Goal: Task Accomplishment & Management: Manage account settings

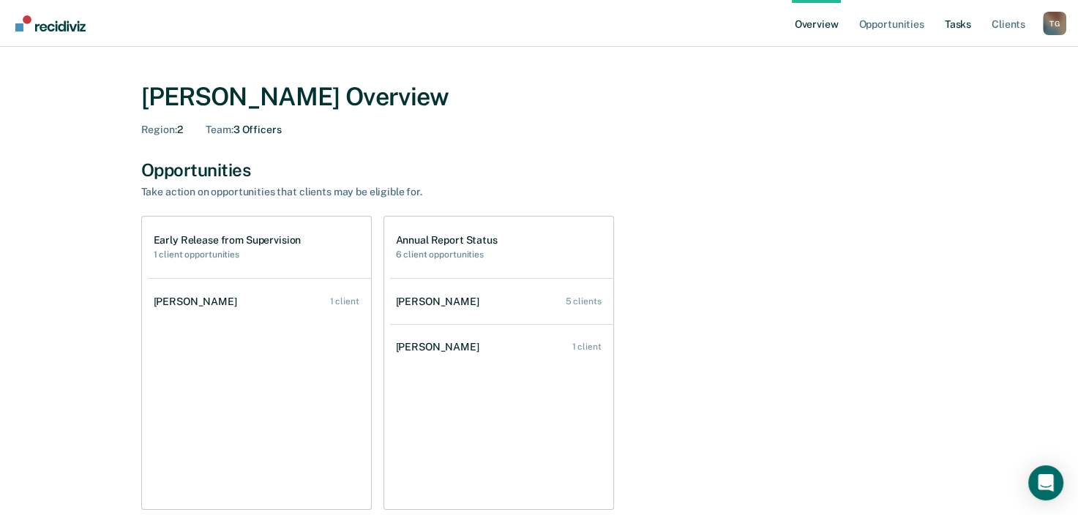
click at [962, 26] on link "Tasks" at bounding box center [958, 23] width 32 height 47
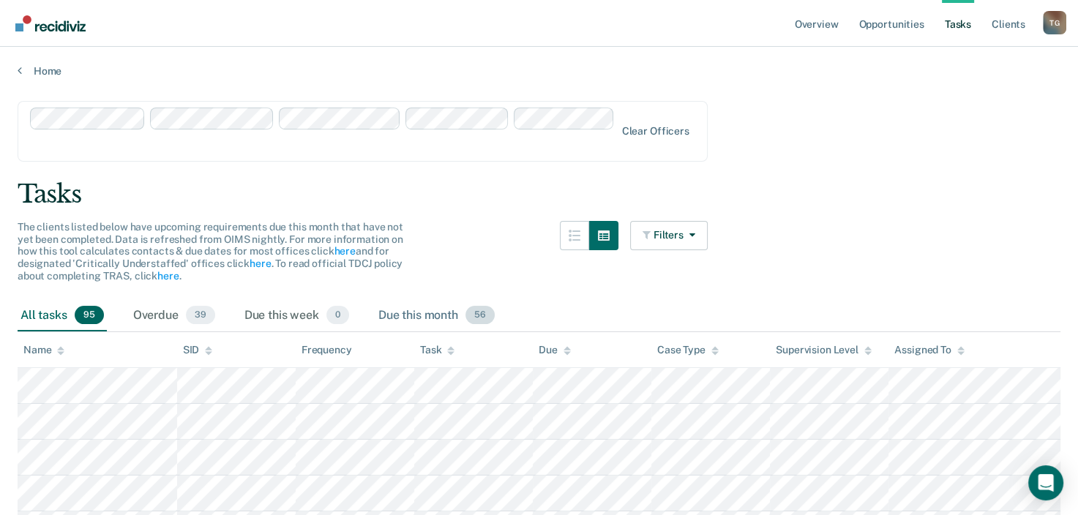
click at [401, 300] on div "Due this month 56" at bounding box center [436, 316] width 122 height 32
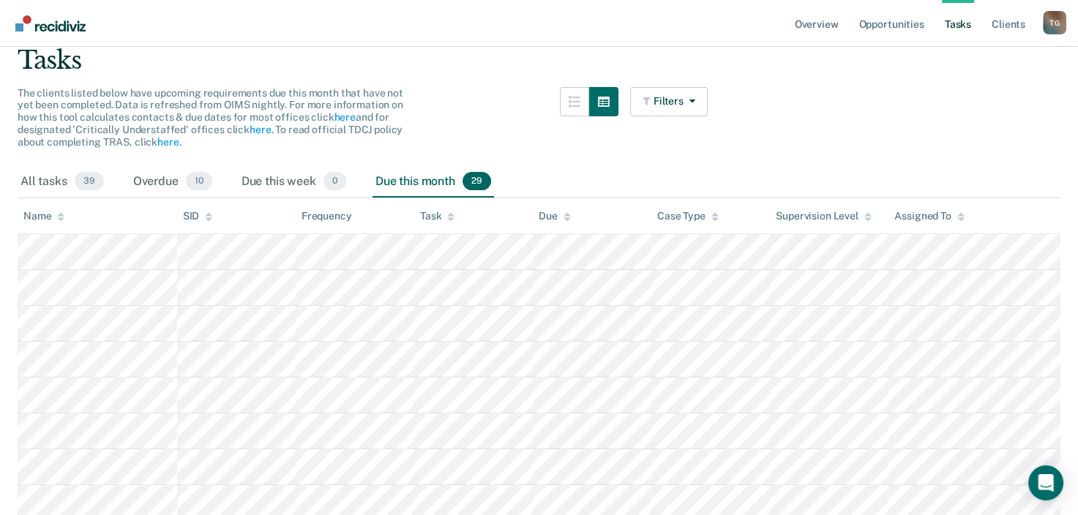
scroll to position [73, 0]
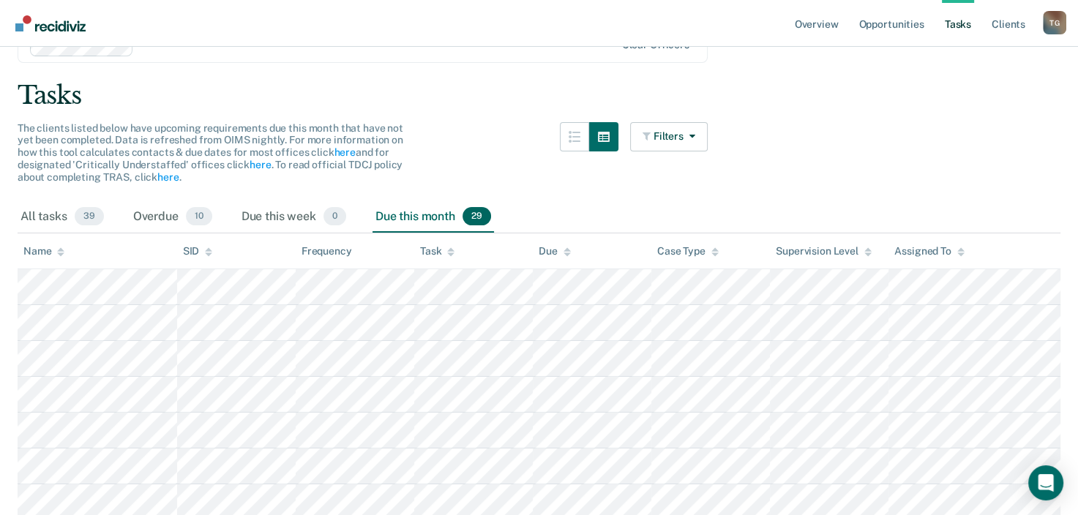
click at [954, 27] on link "Tasks" at bounding box center [958, 23] width 32 height 47
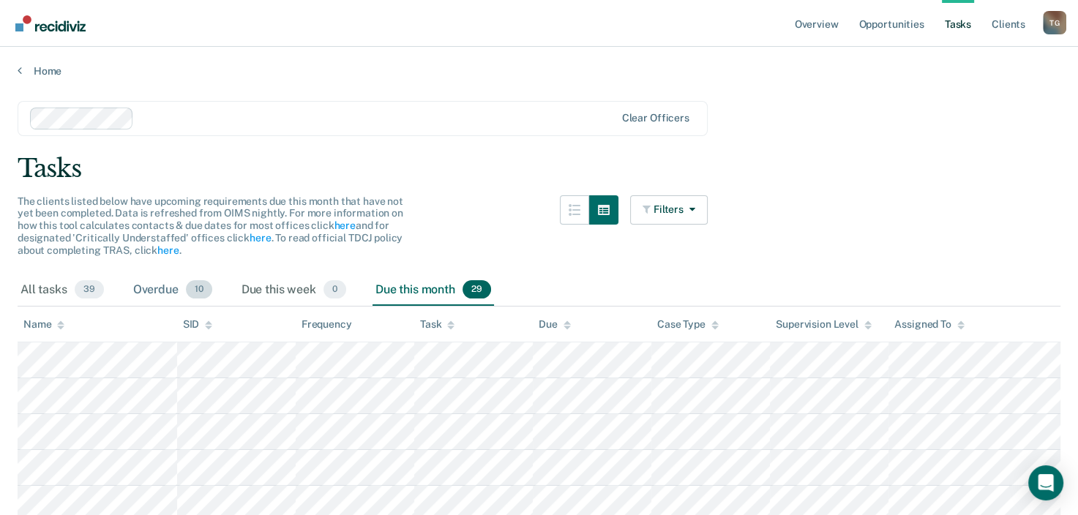
click at [177, 291] on div "Overdue 10" at bounding box center [172, 290] width 85 height 32
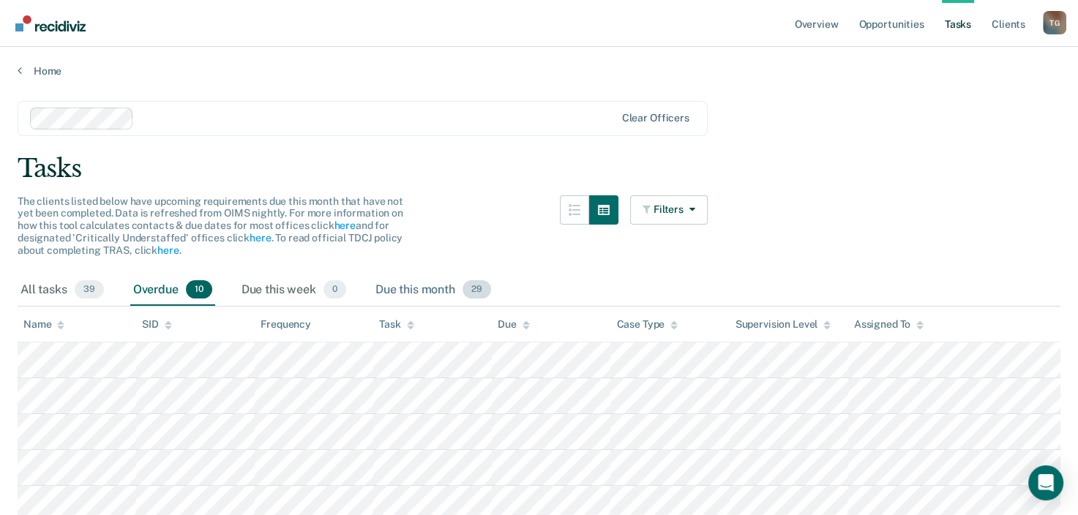
click at [419, 289] on div "Due this month 29" at bounding box center [432, 290] width 121 height 32
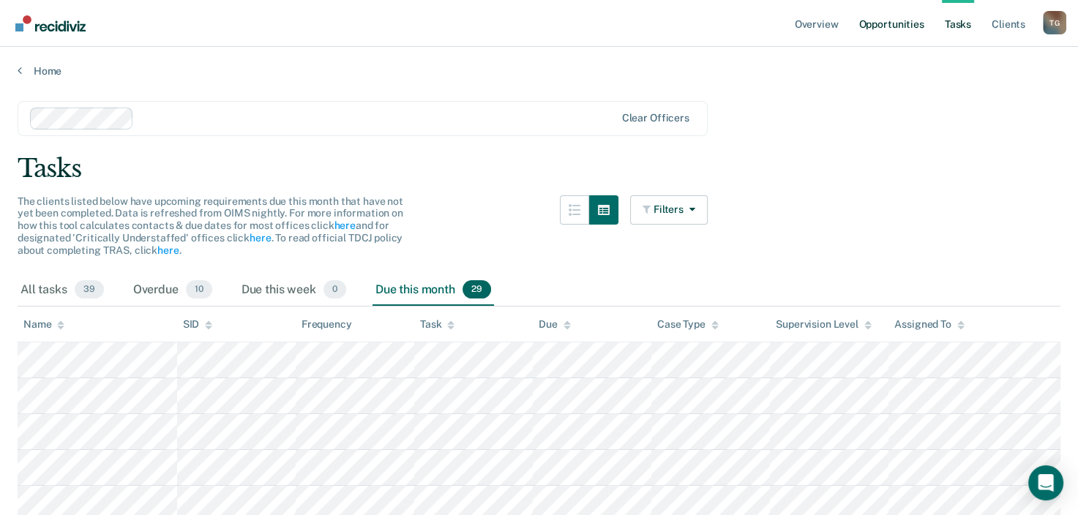
click at [883, 22] on link "Opportunities" at bounding box center [890, 23] width 71 height 47
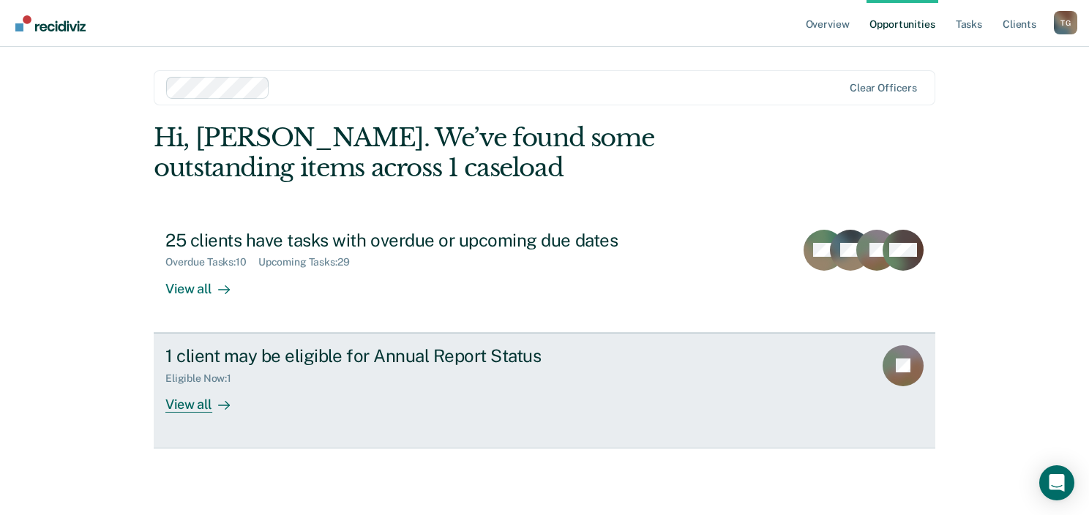
click at [184, 405] on div "View all" at bounding box center [206, 398] width 82 height 29
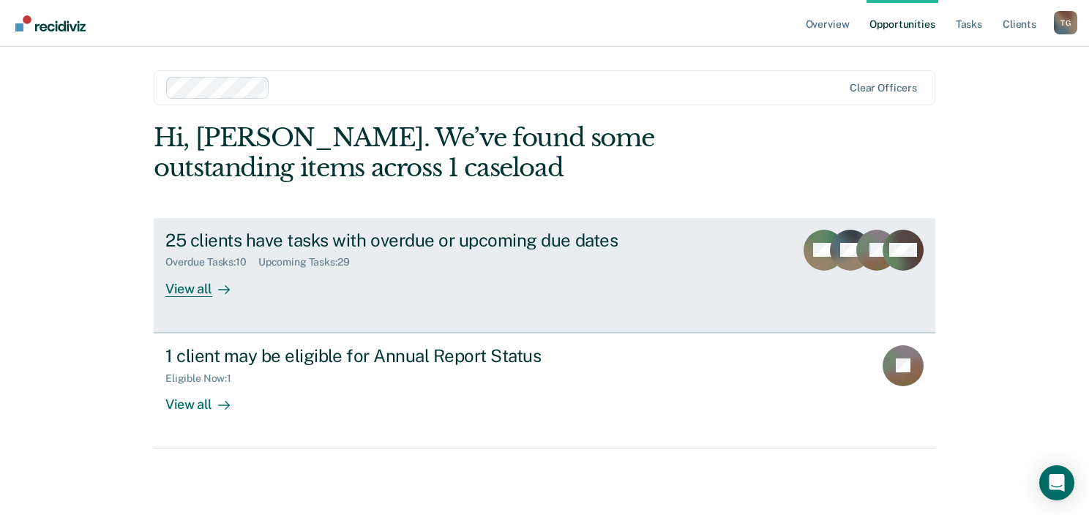
click at [194, 293] on div "View all" at bounding box center [206, 283] width 82 height 29
click at [198, 291] on div "View all" at bounding box center [206, 283] width 82 height 29
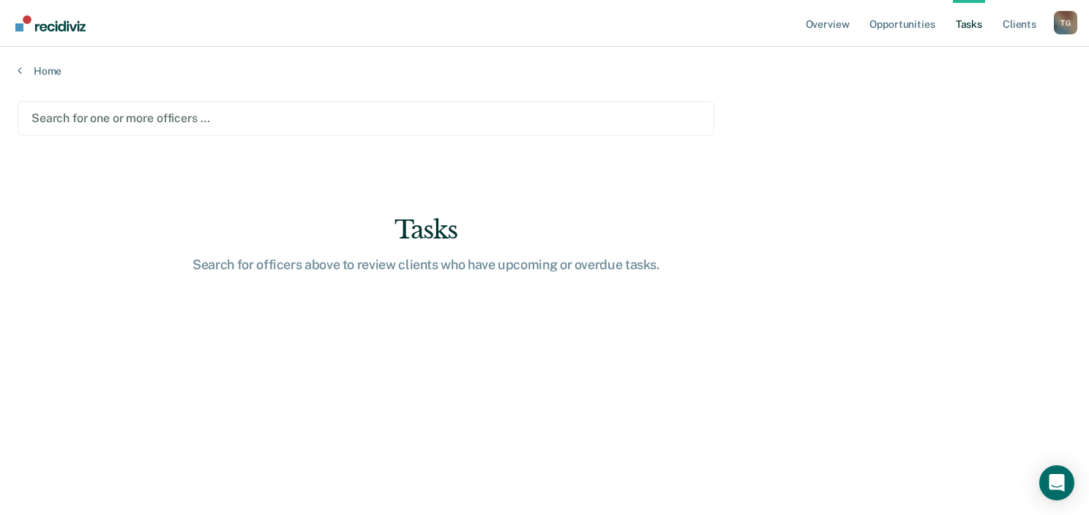
click at [122, 114] on div at bounding box center [365, 118] width 669 height 17
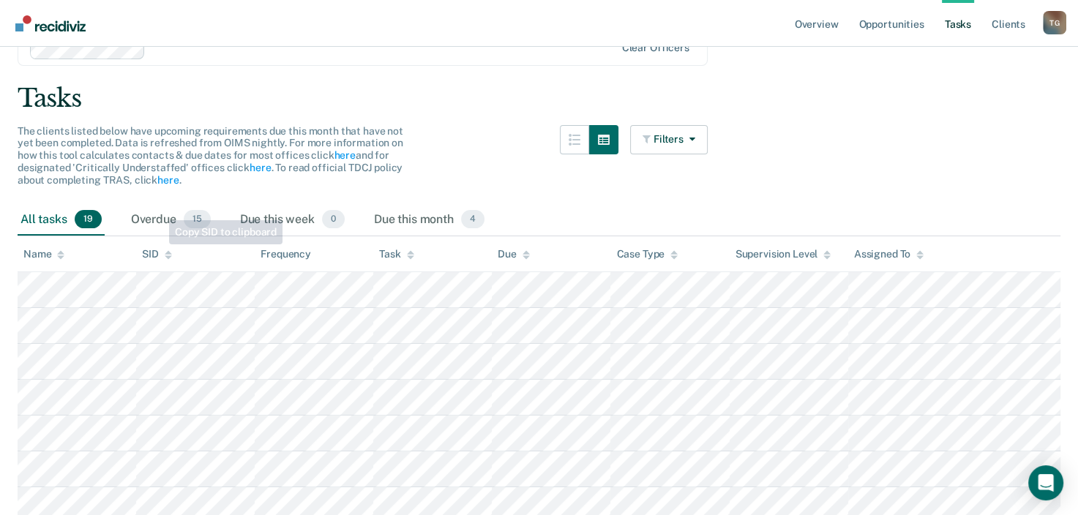
scroll to position [146, 0]
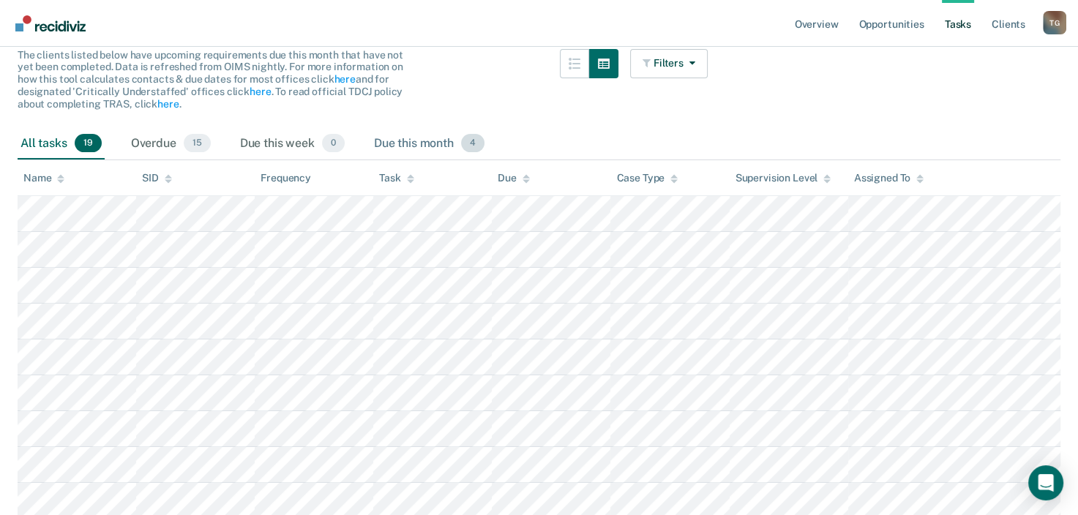
click at [436, 146] on div "Due this month 4" at bounding box center [429, 144] width 116 height 32
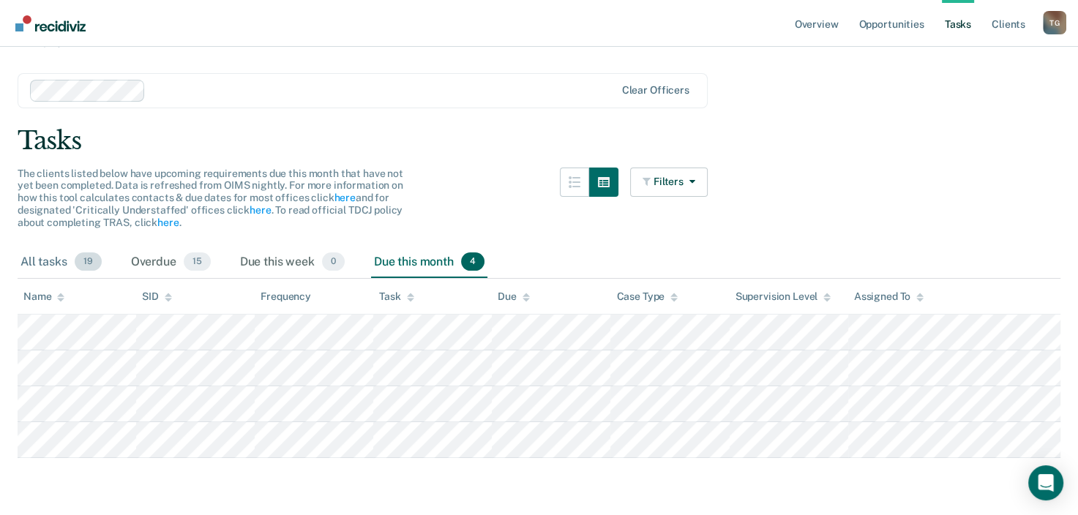
click at [47, 257] on div "All tasks 19" at bounding box center [61, 263] width 87 height 32
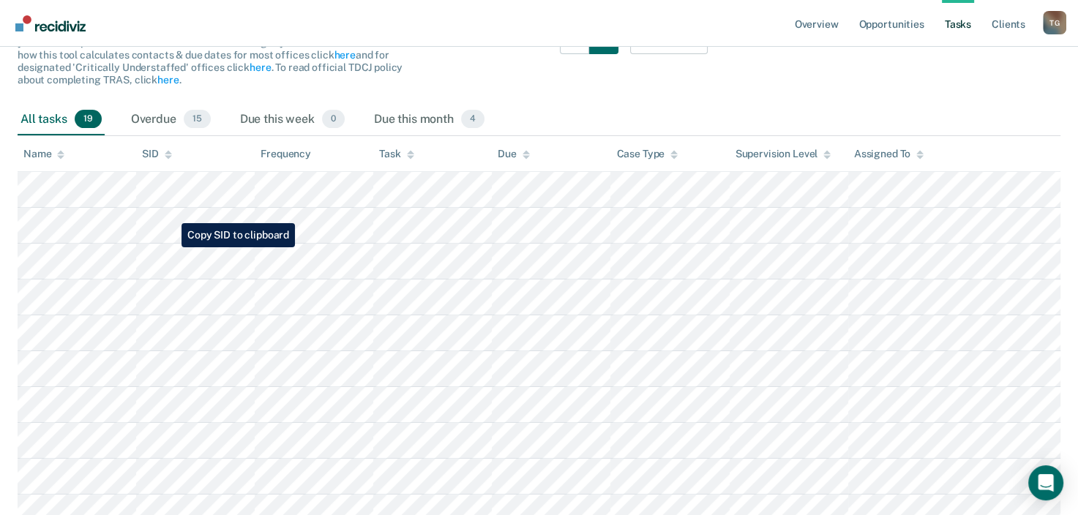
scroll to position [0, 0]
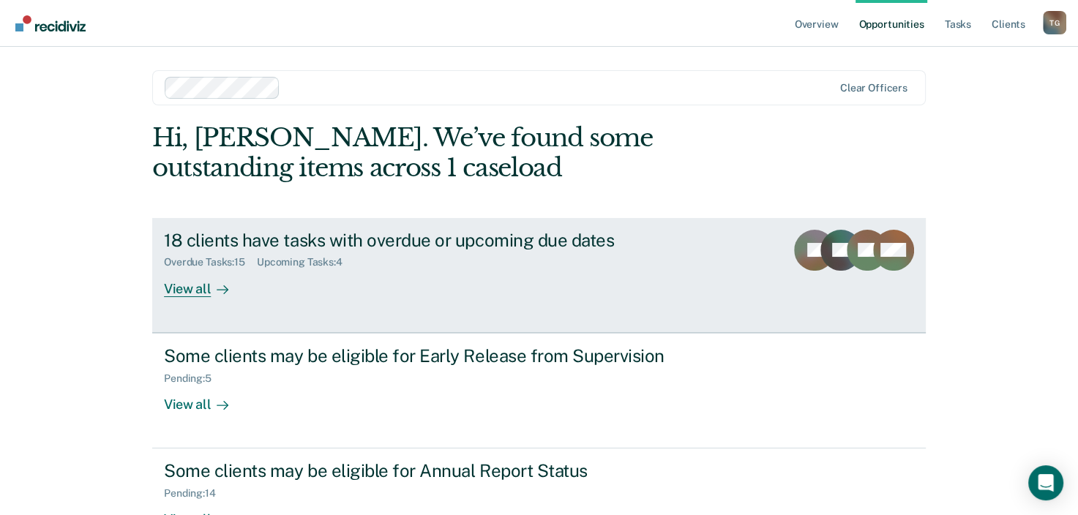
click at [191, 291] on div "View all" at bounding box center [205, 283] width 82 height 29
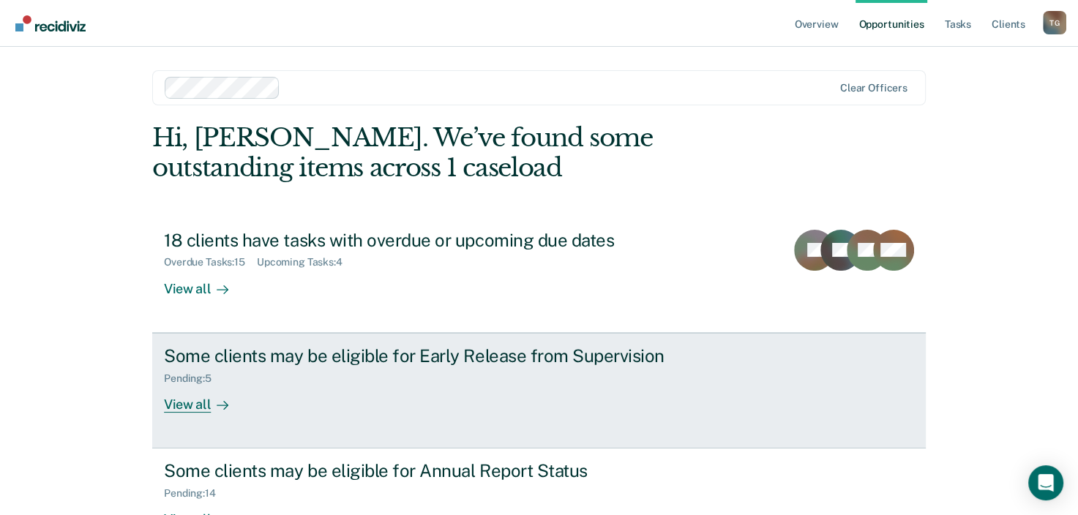
click at [182, 408] on div "View all" at bounding box center [205, 398] width 82 height 29
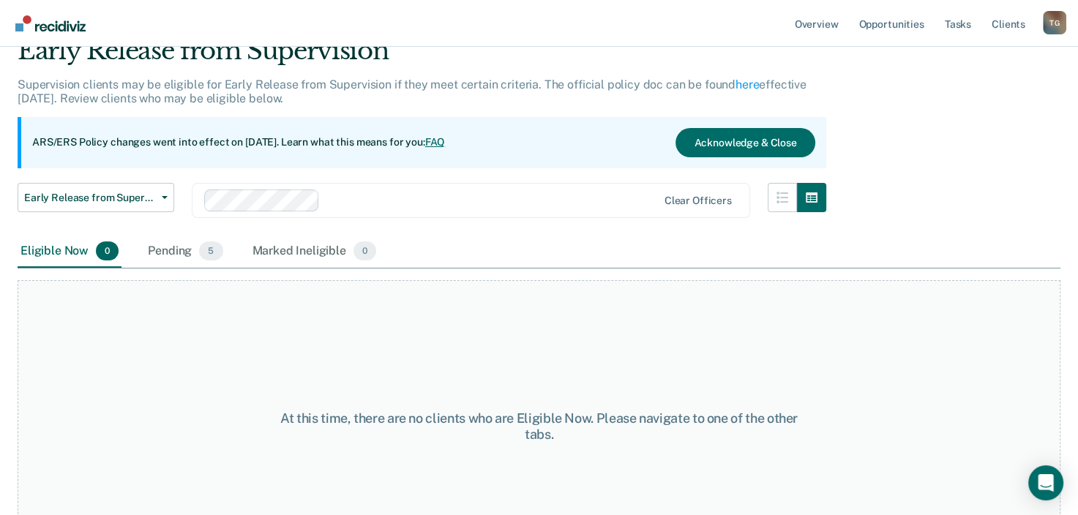
scroll to position [121, 0]
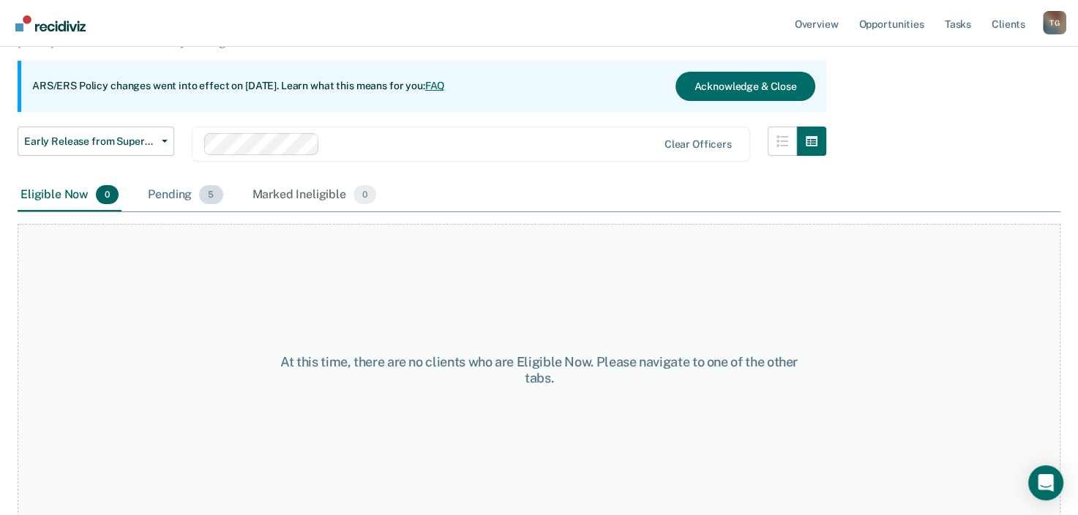
click at [179, 193] on div "Pending 5" at bounding box center [185, 195] width 80 height 32
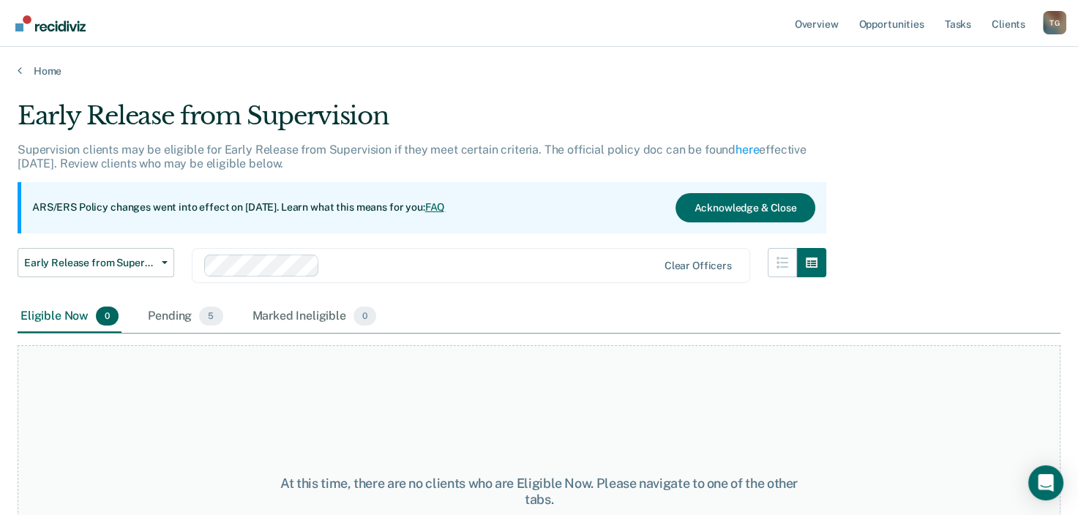
scroll to position [121, 0]
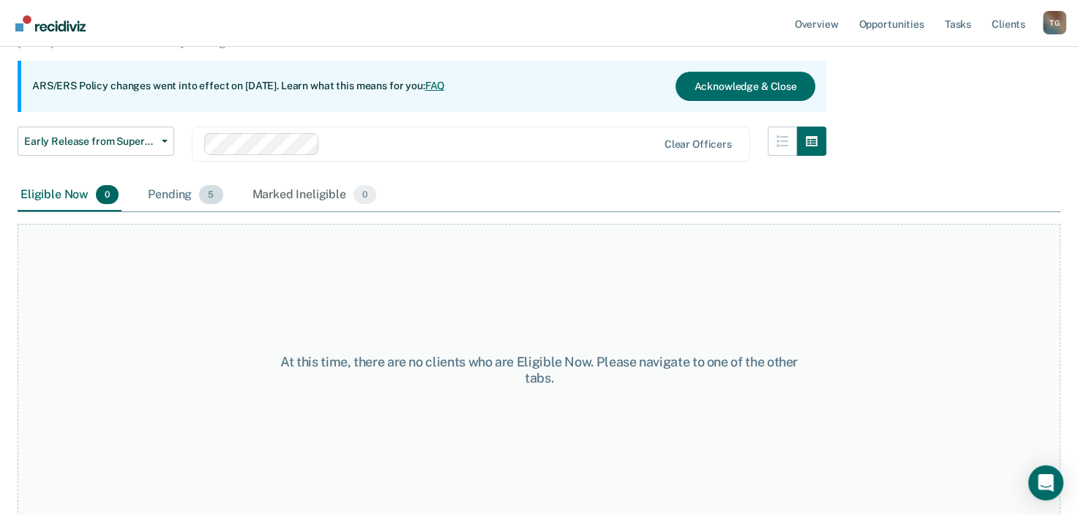
click at [185, 199] on div "Pending 5" at bounding box center [185, 195] width 80 height 32
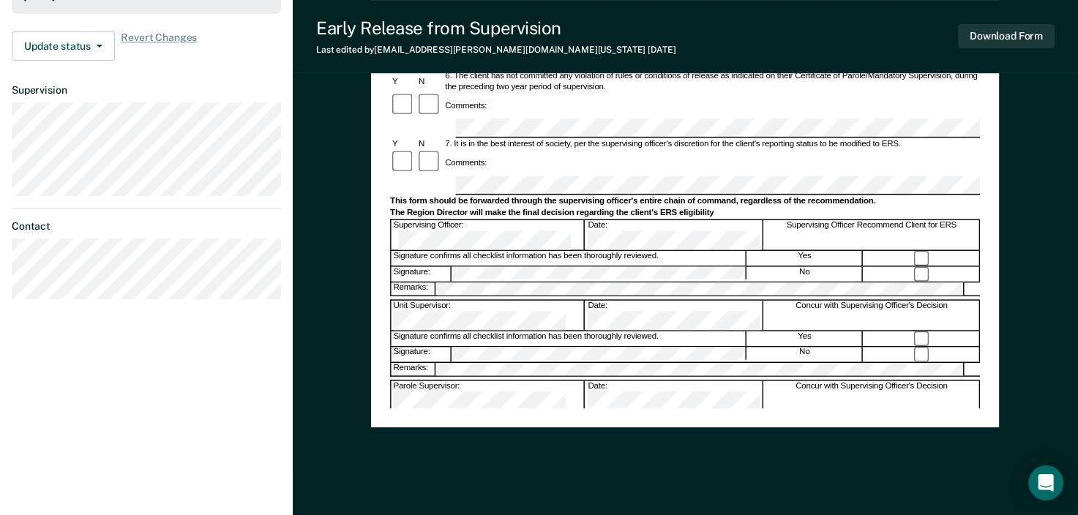
scroll to position [439, 0]
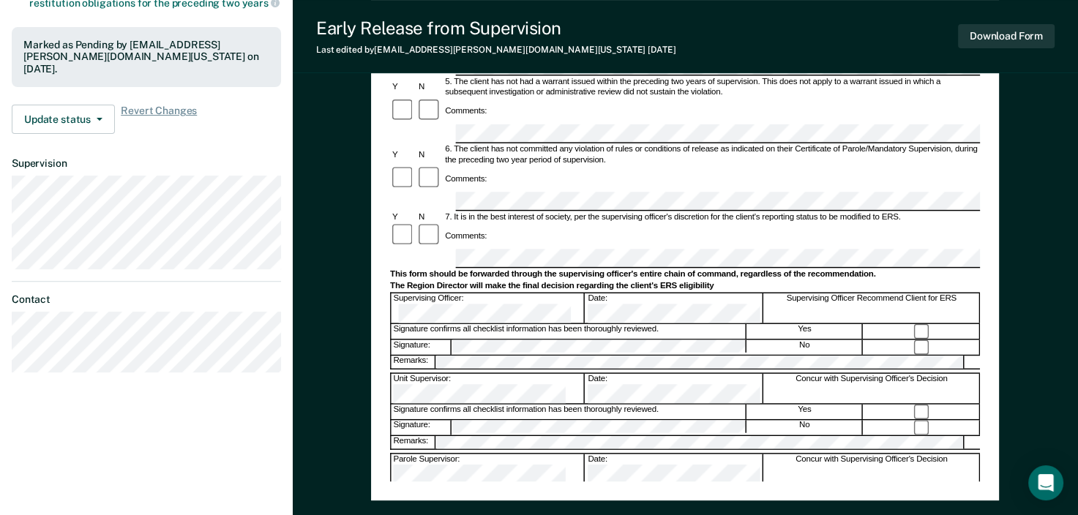
scroll to position [121, 0]
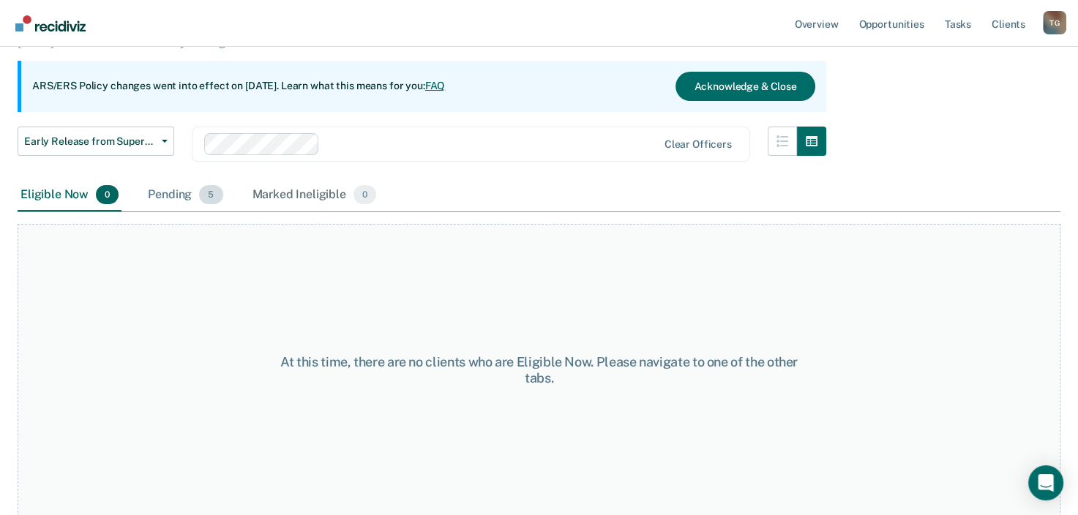
click at [170, 193] on div "Pending 5" at bounding box center [185, 195] width 80 height 32
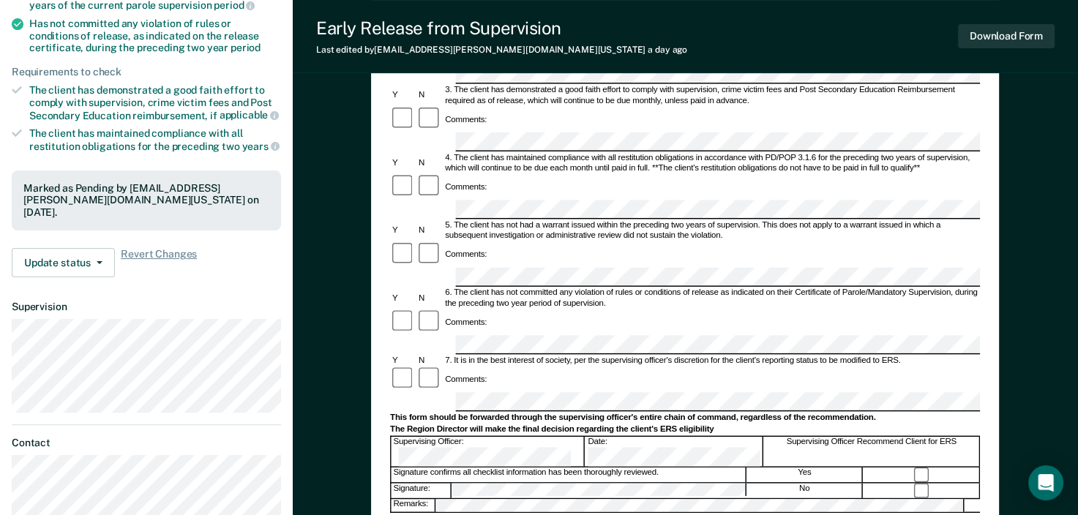
scroll to position [293, 0]
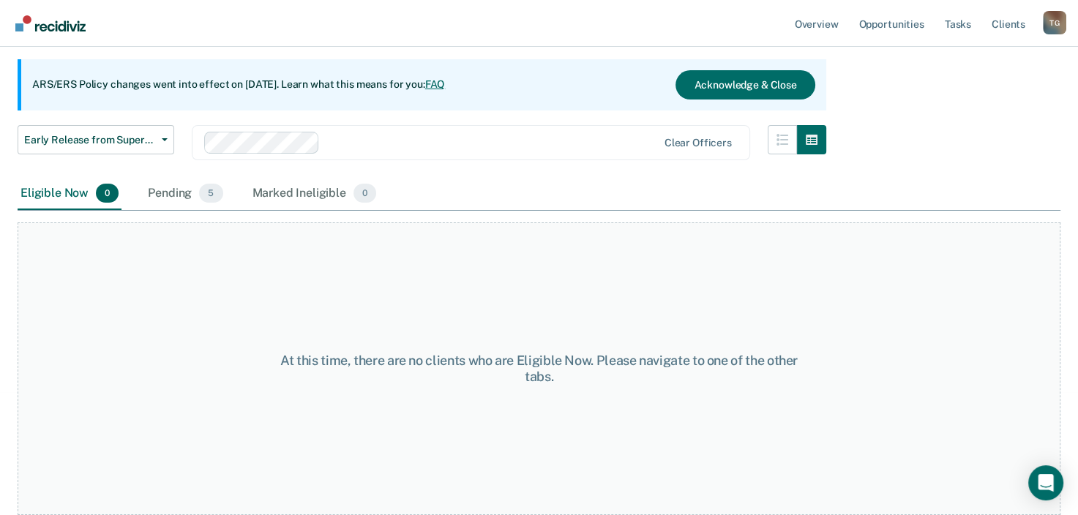
scroll to position [121, 0]
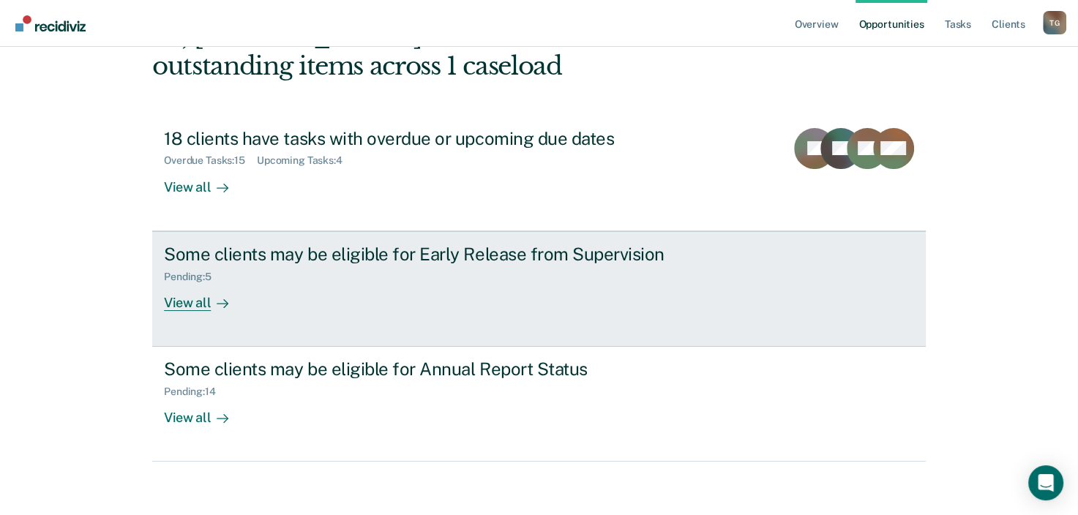
scroll to position [106, 0]
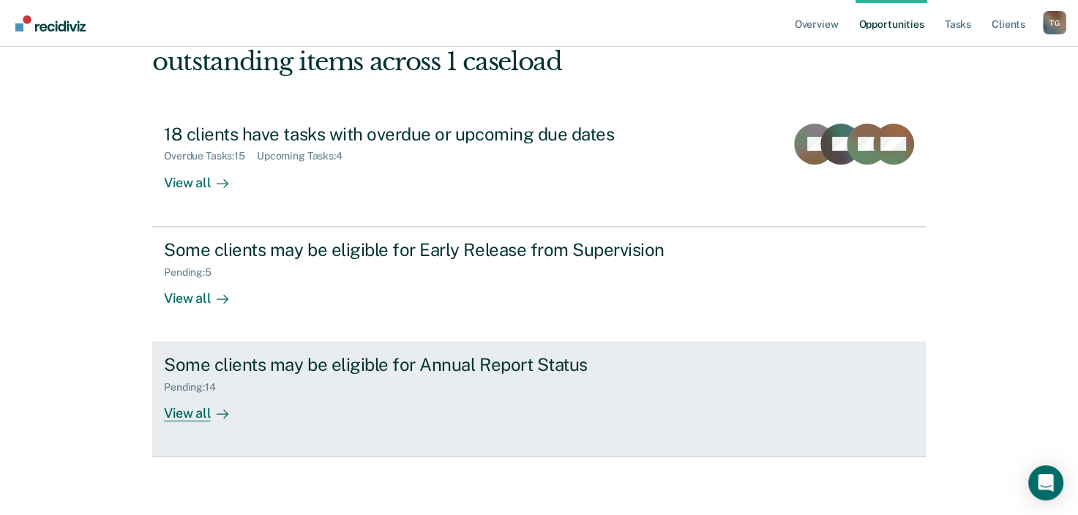
click at [189, 411] on div "View all" at bounding box center [205, 408] width 82 height 29
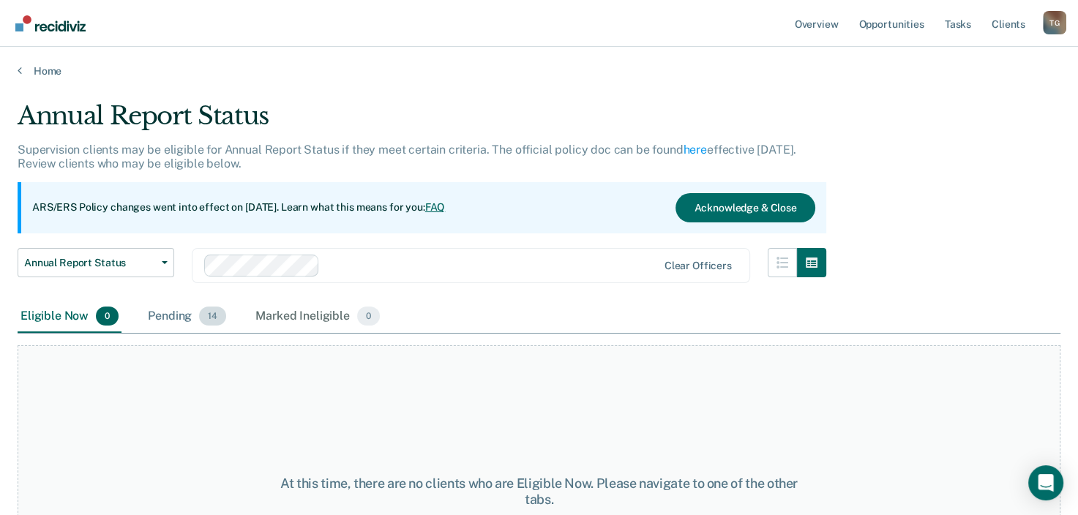
click at [183, 316] on div "Pending 14" at bounding box center [187, 317] width 84 height 32
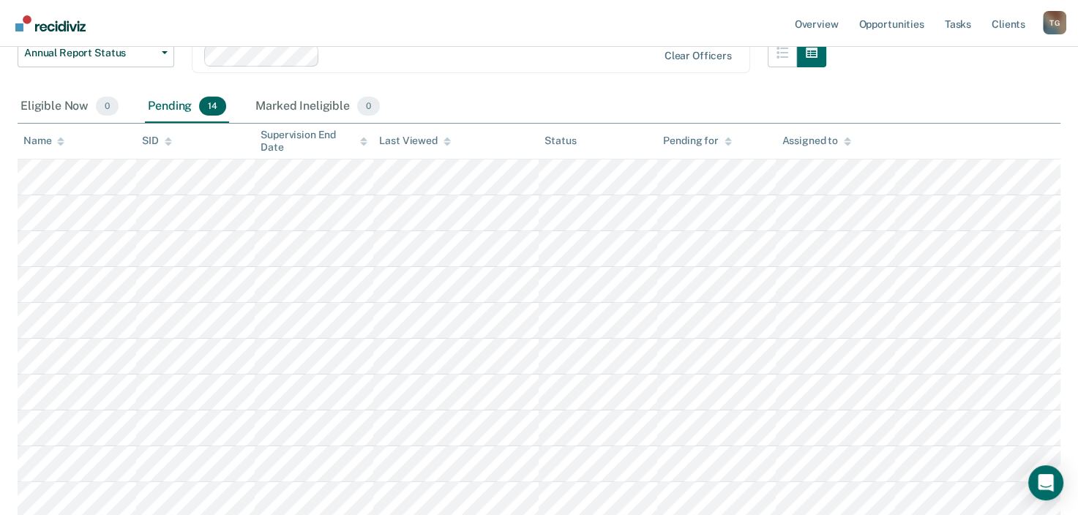
scroll to position [293, 0]
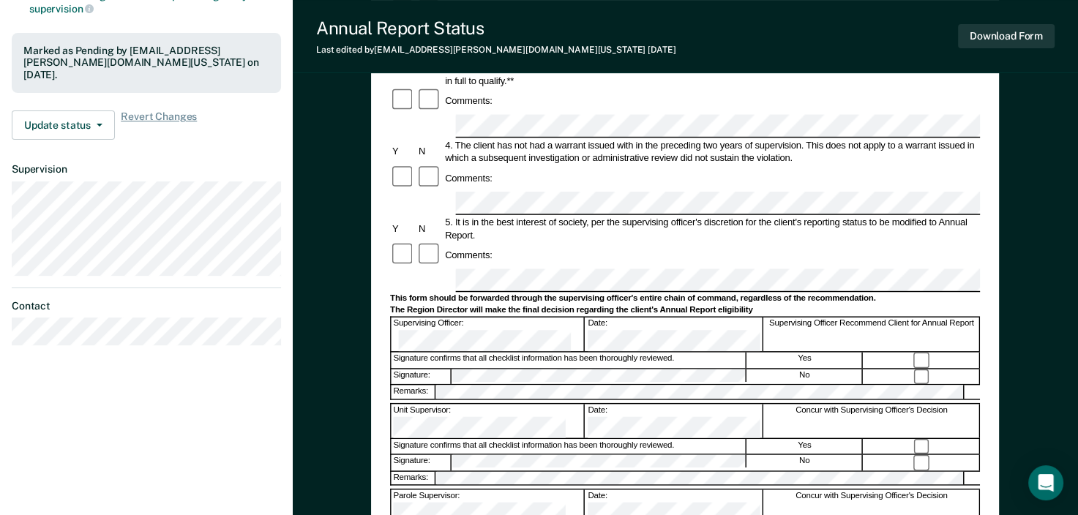
scroll to position [366, 0]
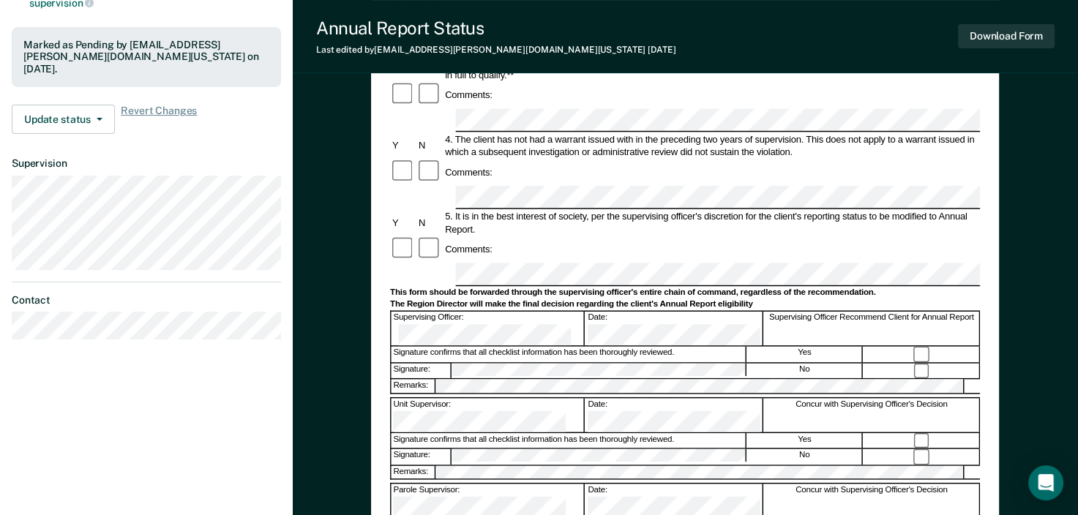
scroll to position [121, 0]
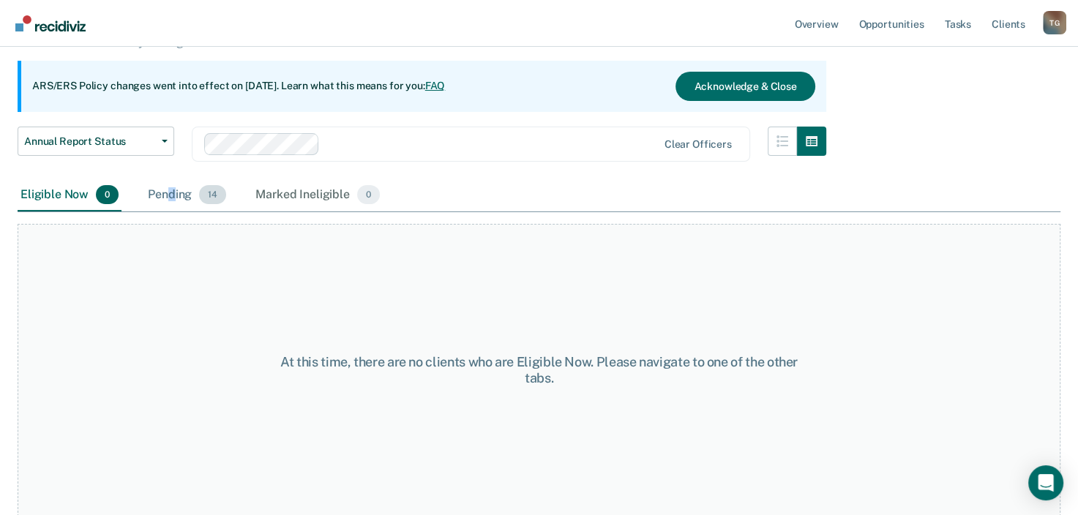
click at [171, 191] on div "Pending 14" at bounding box center [187, 195] width 84 height 32
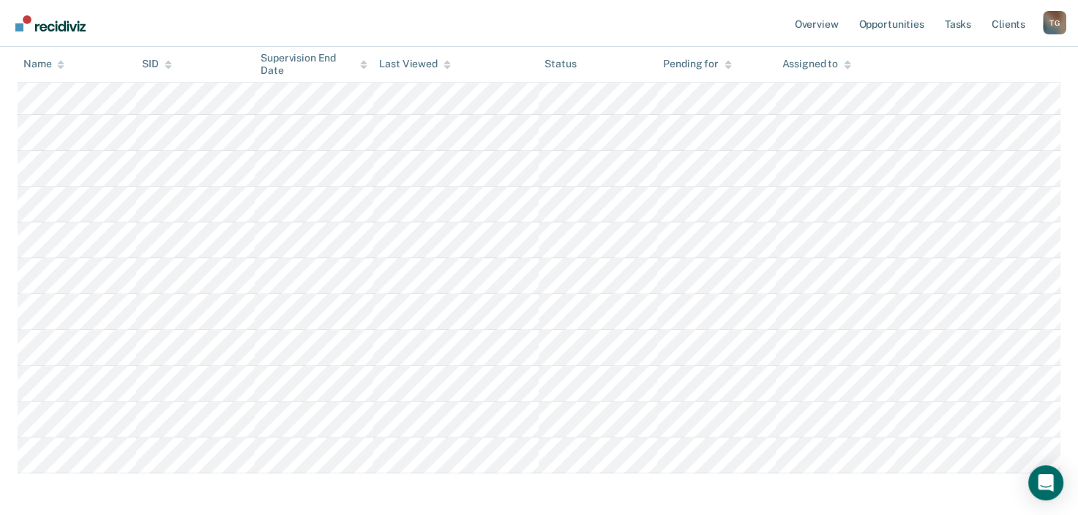
scroll to position [414, 0]
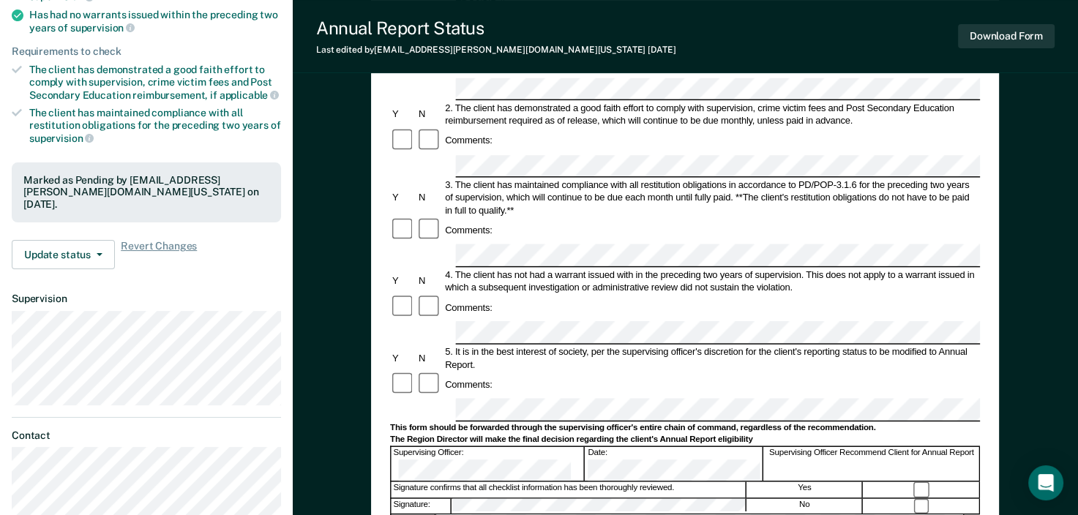
scroll to position [293, 0]
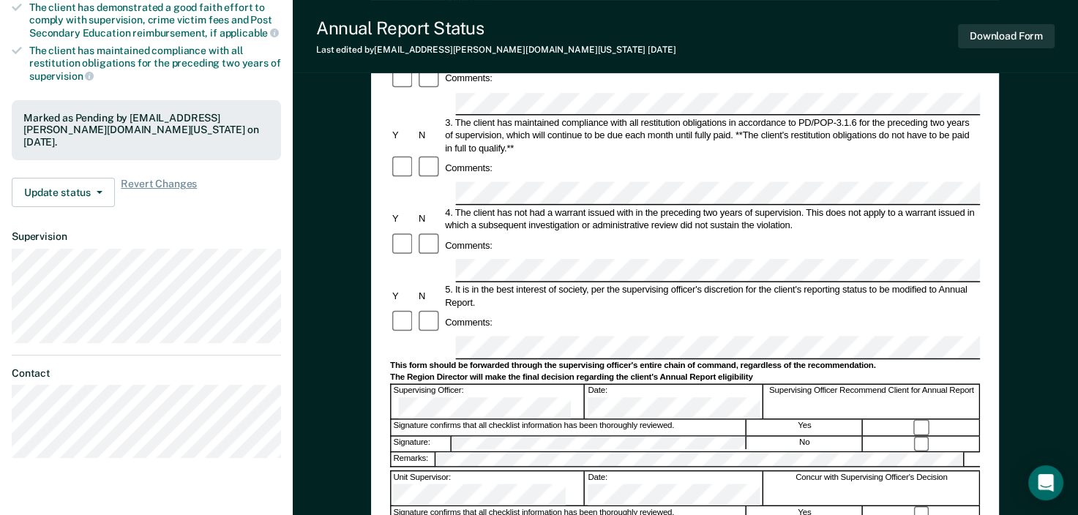
scroll to position [121, 0]
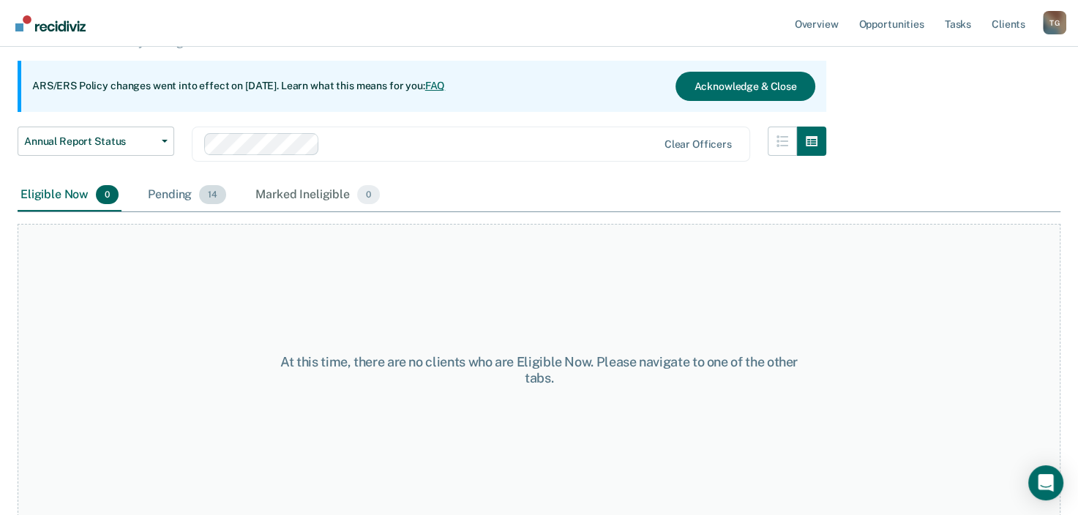
click at [169, 190] on div "Pending 14" at bounding box center [187, 195] width 84 height 32
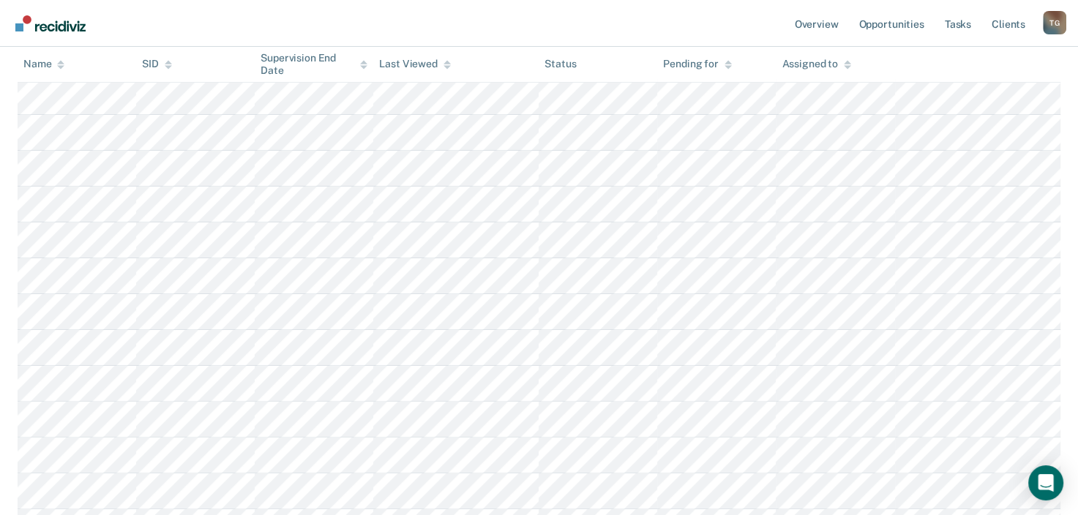
scroll to position [460, 0]
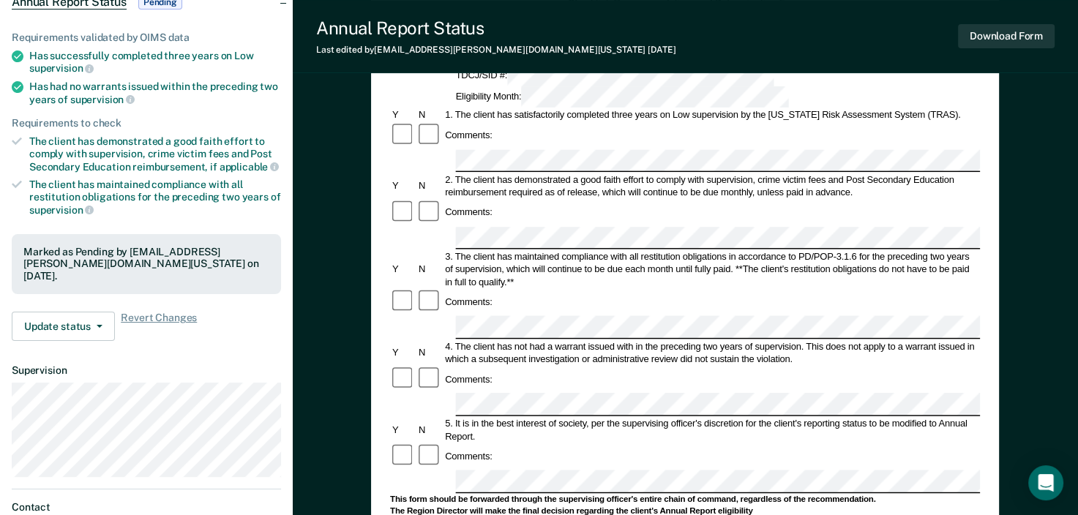
scroll to position [220, 0]
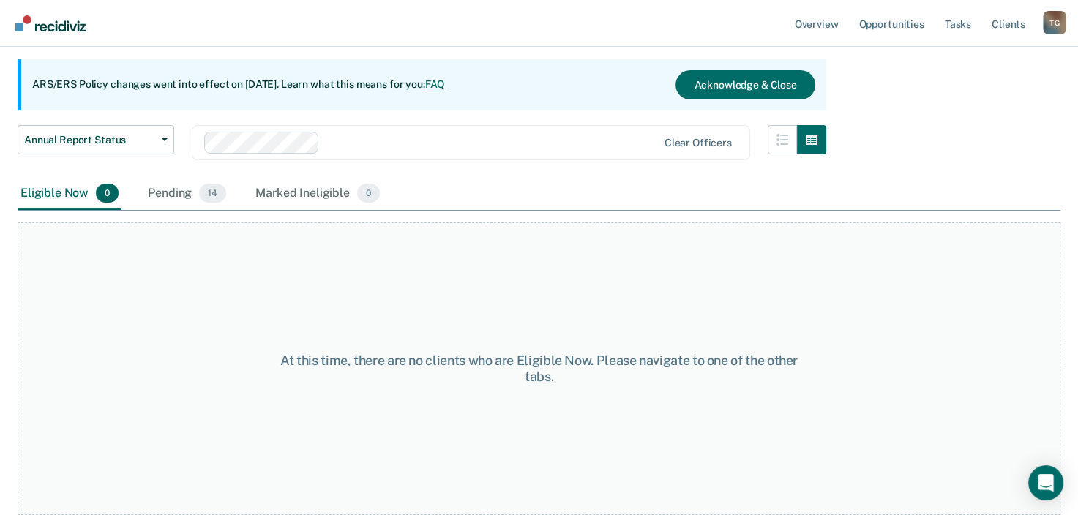
scroll to position [121, 0]
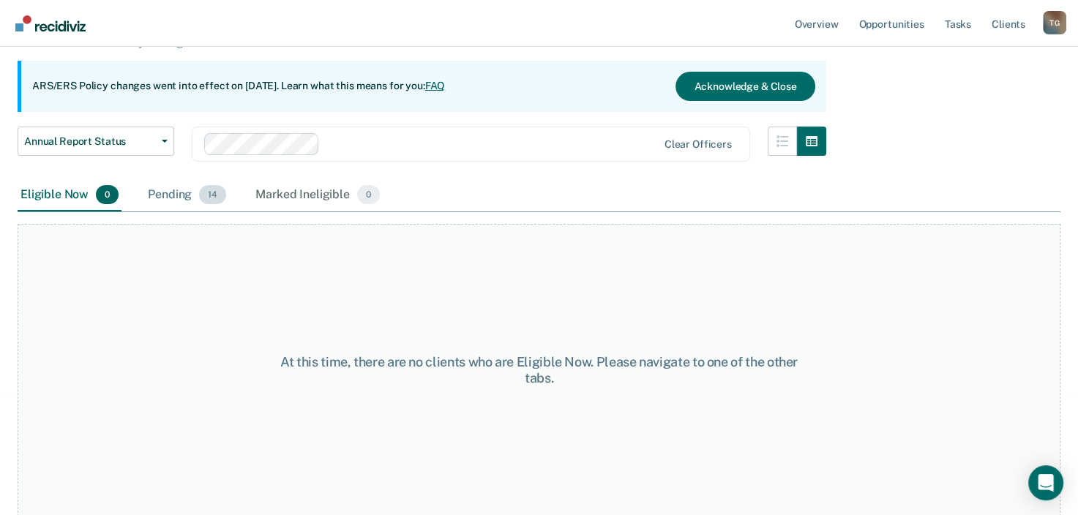
click at [208, 197] on span "14" at bounding box center [212, 194] width 27 height 19
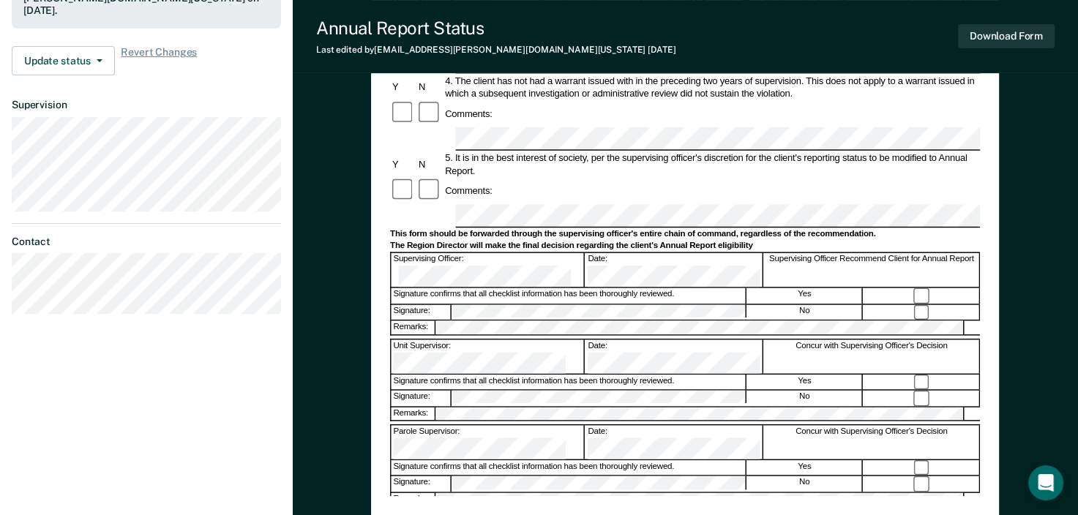
scroll to position [366, 0]
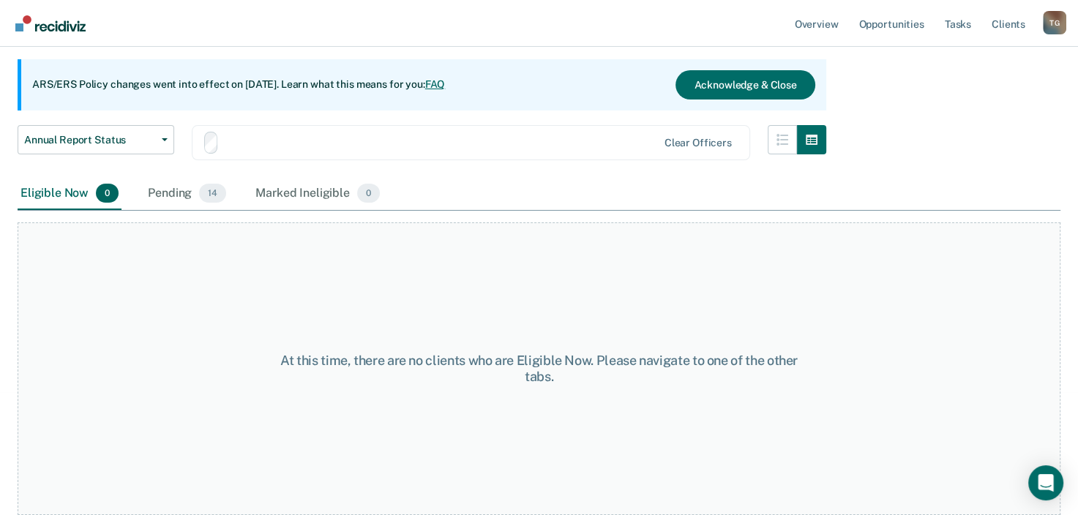
scroll to position [121, 0]
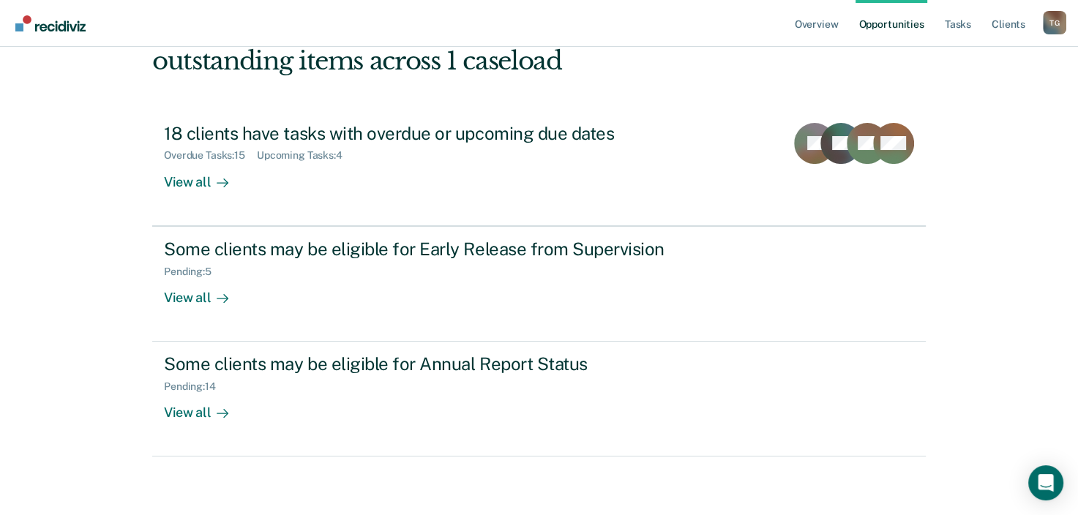
scroll to position [106, 0]
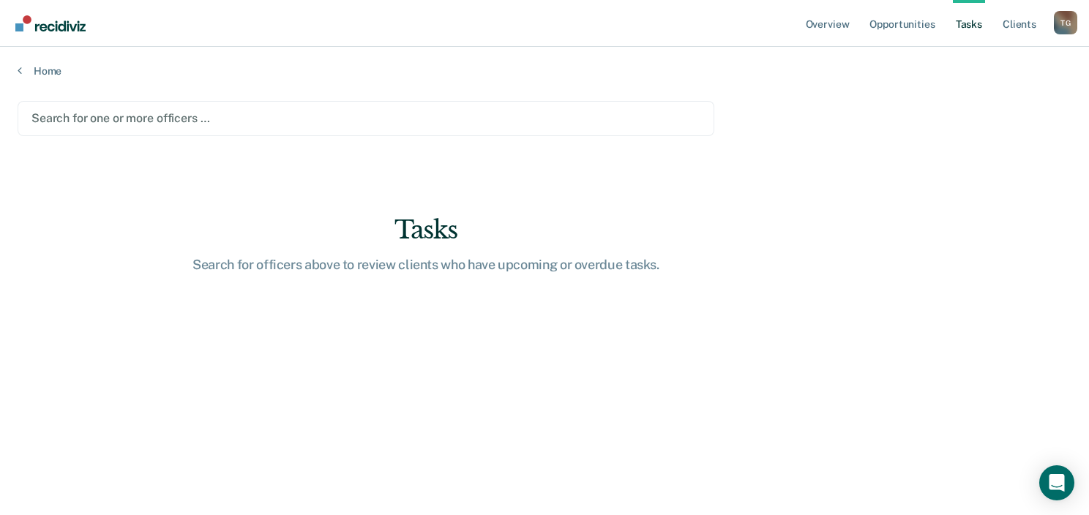
click at [135, 119] on div at bounding box center [365, 118] width 669 height 17
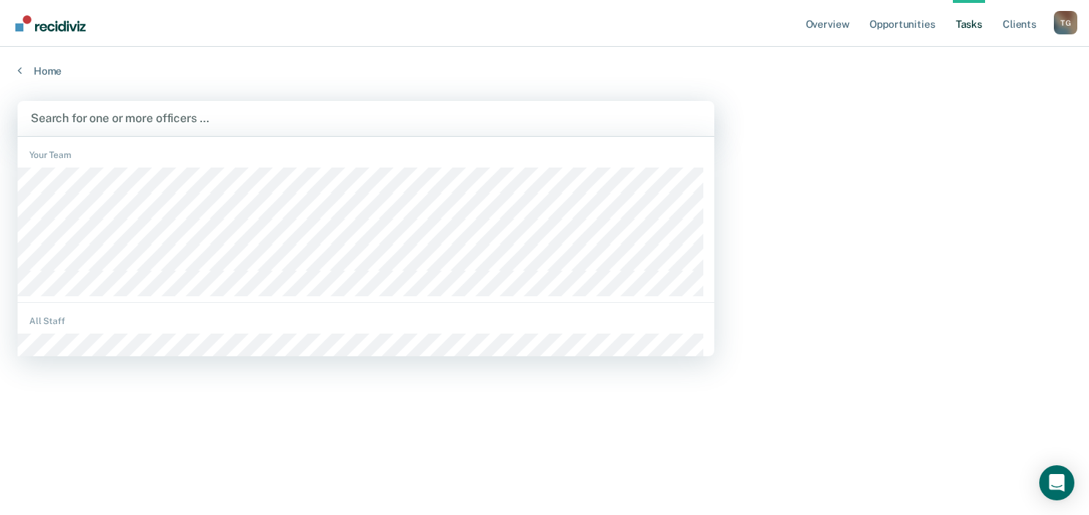
type input "S"
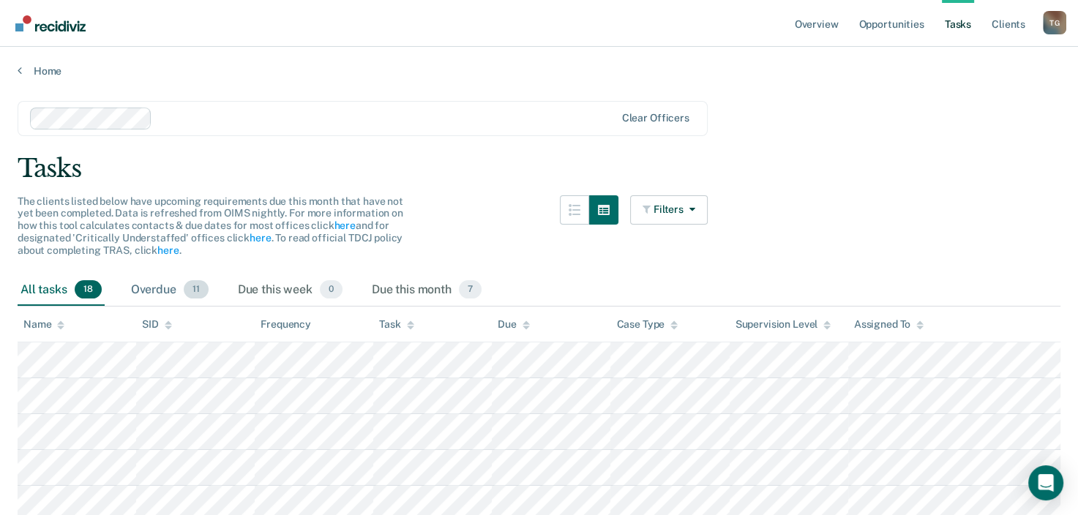
click at [184, 292] on span "11" at bounding box center [196, 289] width 25 height 19
click at [165, 290] on div "Overdue 11" at bounding box center [169, 290] width 83 height 32
click at [281, 290] on div "Due this week 0" at bounding box center [290, 290] width 111 height 32
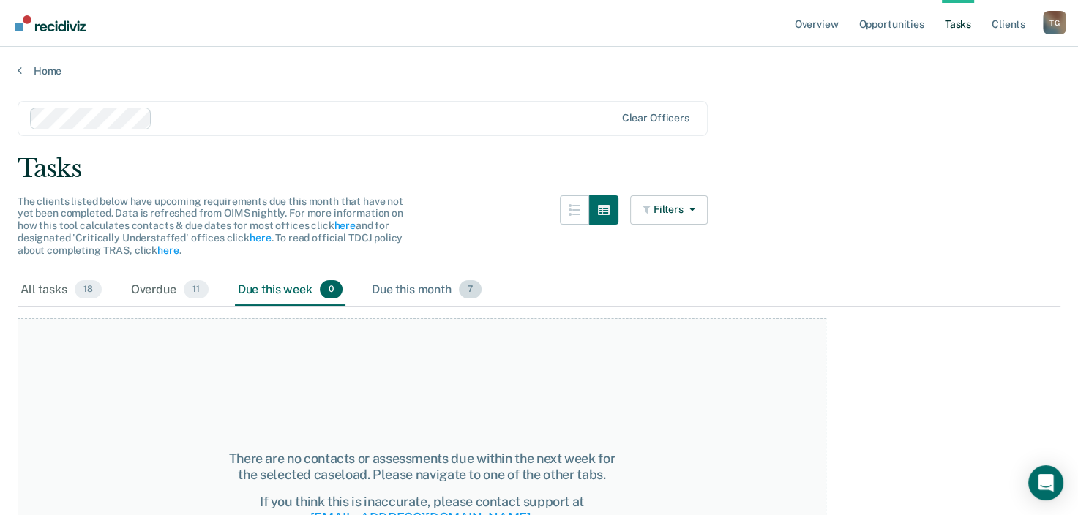
click at [411, 292] on div "Due this month 7" at bounding box center [427, 290] width 116 height 32
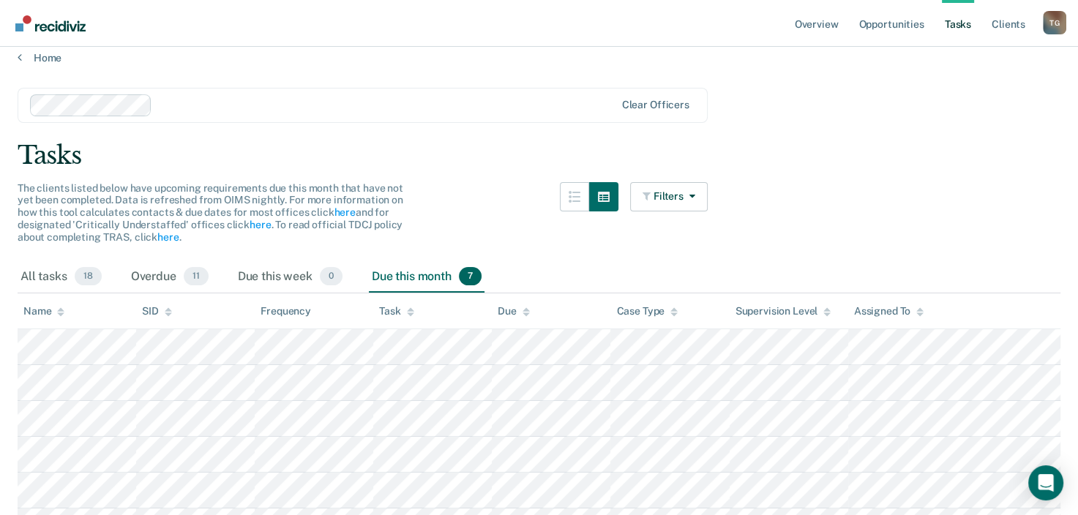
scroll to position [12, 0]
click at [158, 273] on div "Overdue 11" at bounding box center [169, 279] width 83 height 32
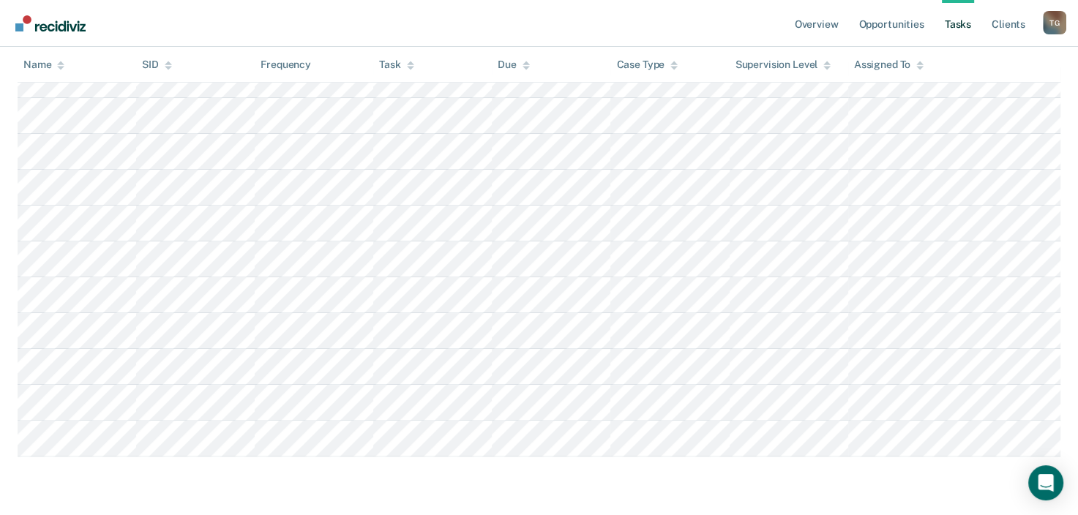
scroll to position [221, 0]
